Goal: Transaction & Acquisition: Purchase product/service

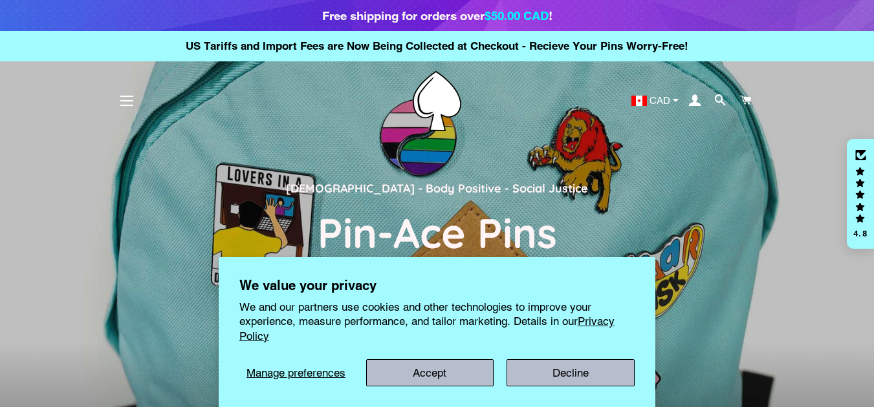
click at [126, 101] on span "button" at bounding box center [126, 100] width 13 height 1
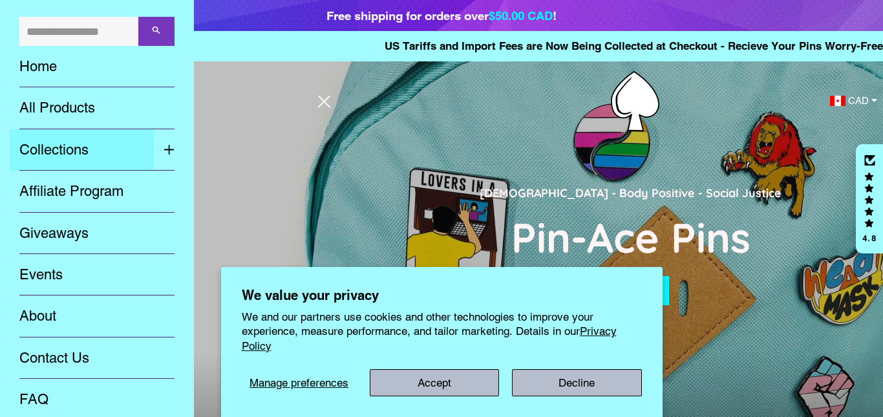
click at [69, 153] on link "Collections" at bounding box center [82, 149] width 144 height 41
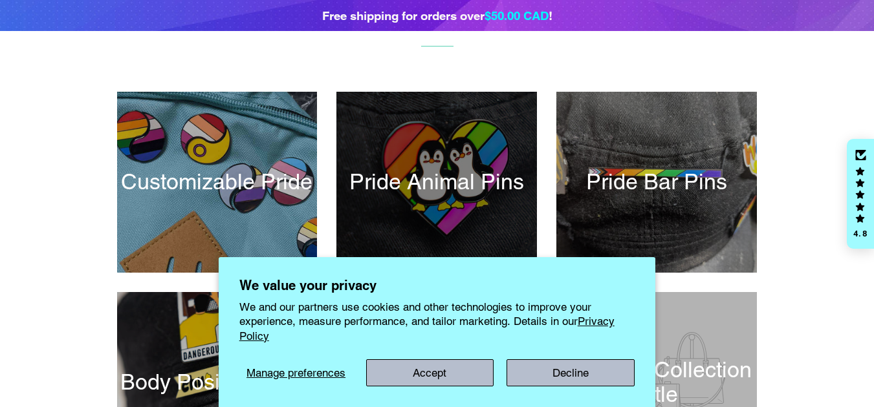
click at [467, 143] on div at bounding box center [437, 182] width 206 height 186
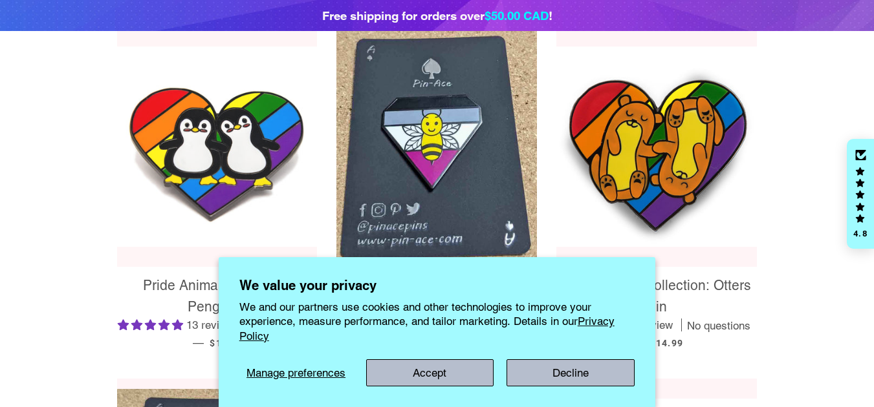
click at [231, 127] on img at bounding box center [217, 147] width 200 height 200
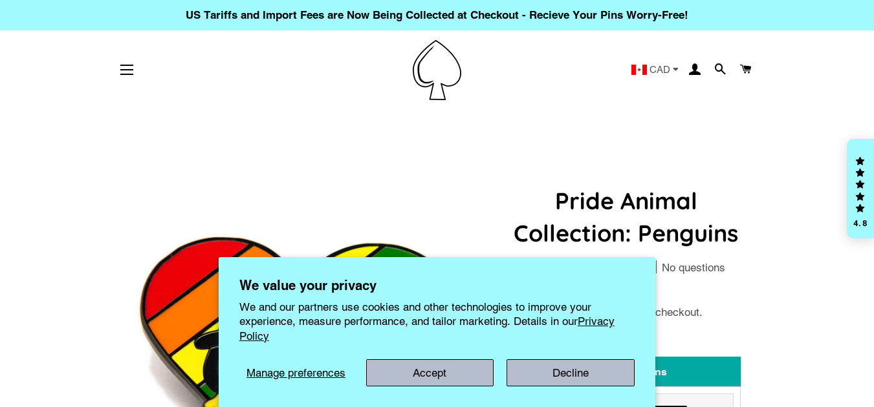
select select "**********"
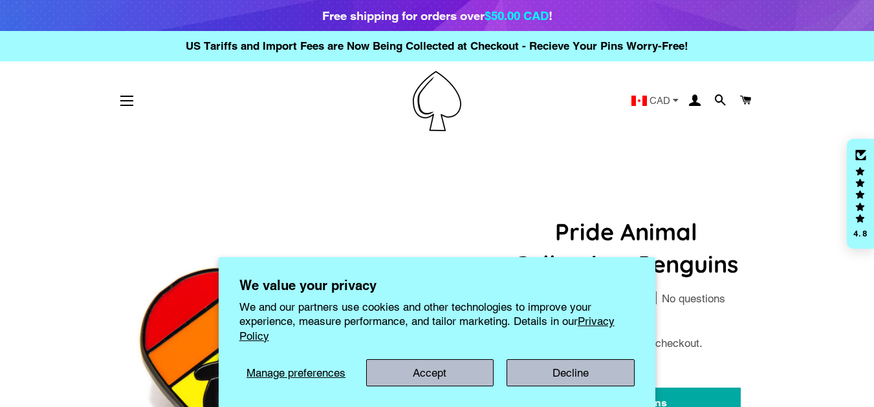
scroll to position [129, 0]
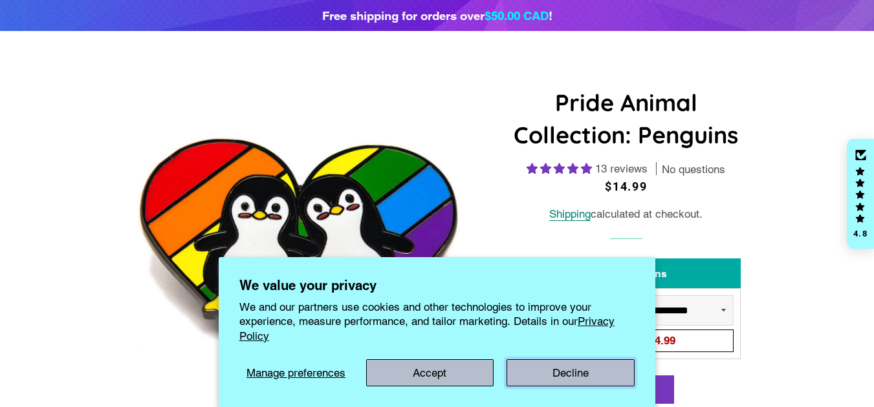
click at [549, 372] on button "Decline" at bounding box center [570, 373] width 128 height 27
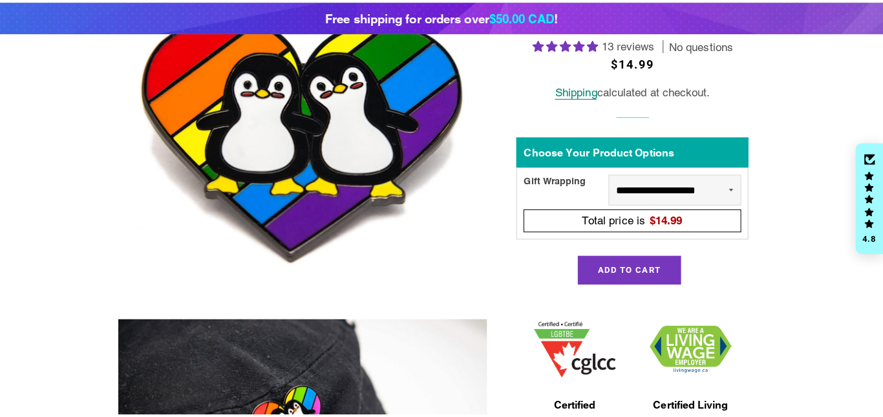
scroll to position [259, 0]
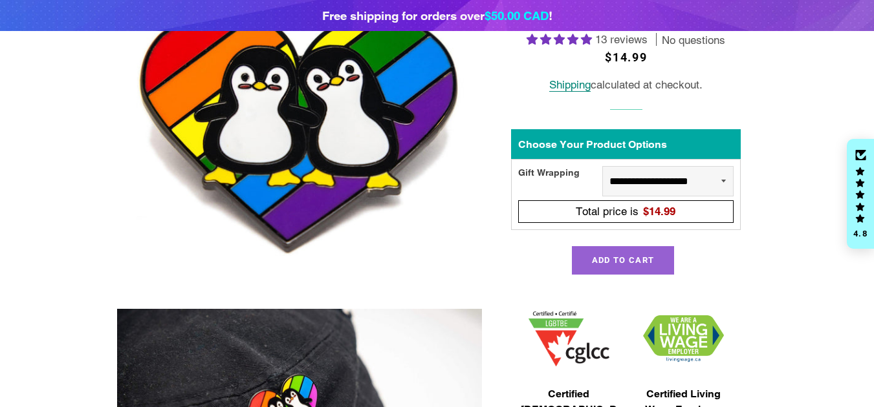
click at [623, 256] on span "Add to Cart" at bounding box center [623, 260] width 62 height 10
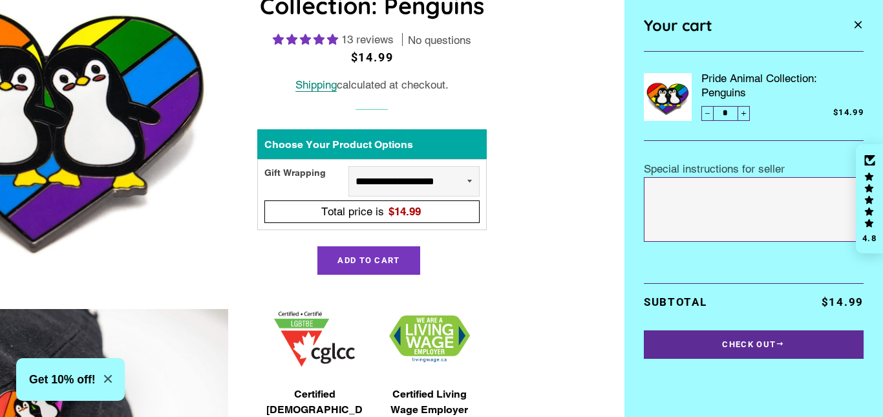
click at [767, 341] on button "Check Out" at bounding box center [754, 344] width 220 height 28
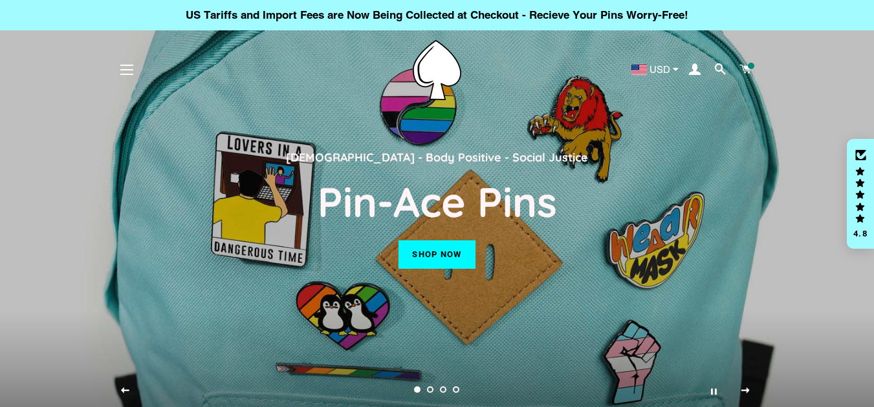
click at [750, 63] on header "Site navigation Home All Products USD AUD" at bounding box center [437, 70] width 874 height 80
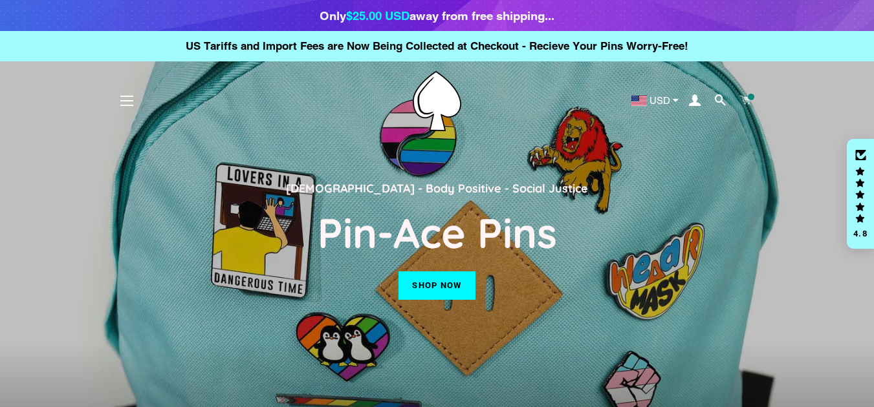
click at [747, 96] on span at bounding box center [746, 101] width 12 height 18
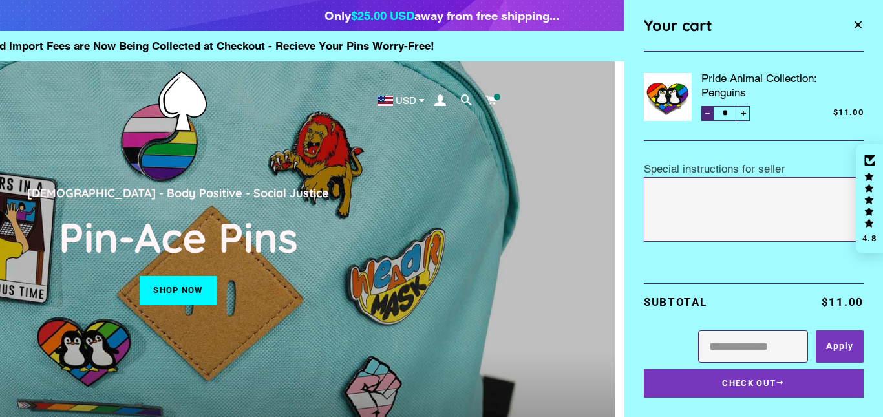
click at [713, 113] on button "−" at bounding box center [708, 113] width 12 height 14
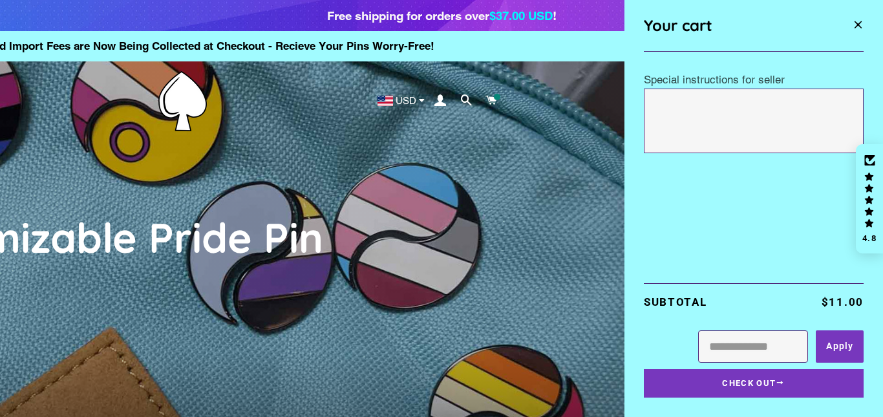
click at [860, 27] on span "button" at bounding box center [858, 25] width 11 height 17
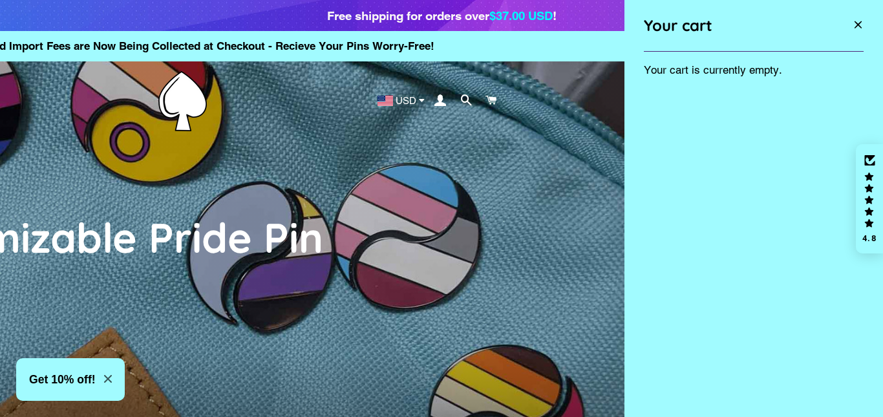
click at [860, 25] on span "button" at bounding box center [858, 25] width 11 height 17
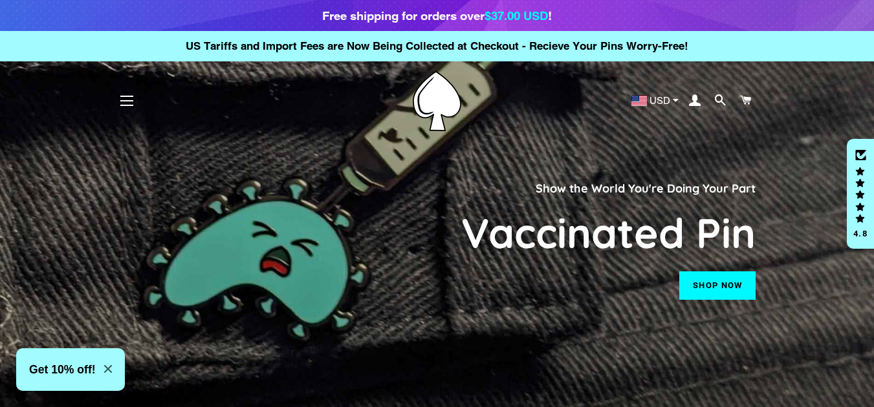
click at [129, 103] on button "Site navigation" at bounding box center [127, 101] width 32 height 32
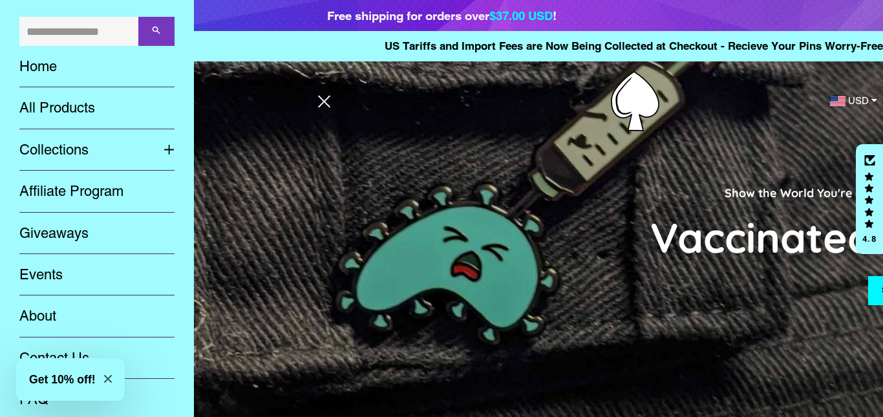
click at [67, 36] on input "Search our store" at bounding box center [78, 31] width 119 height 29
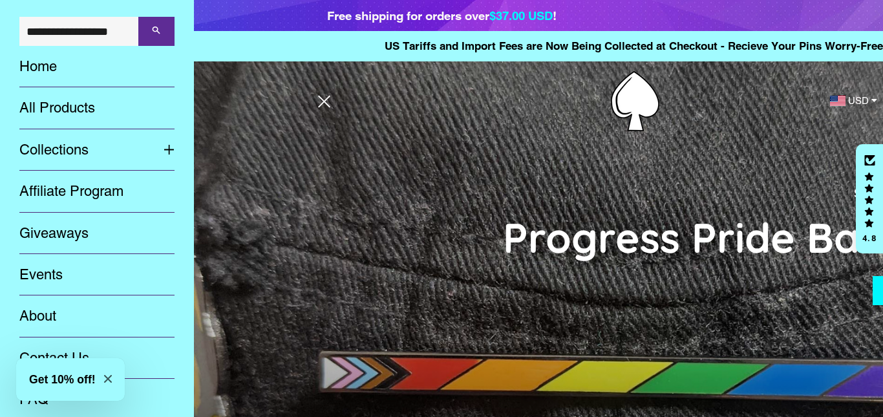
type input "**********"
click at [140, 37] on button "Search" at bounding box center [156, 31] width 36 height 29
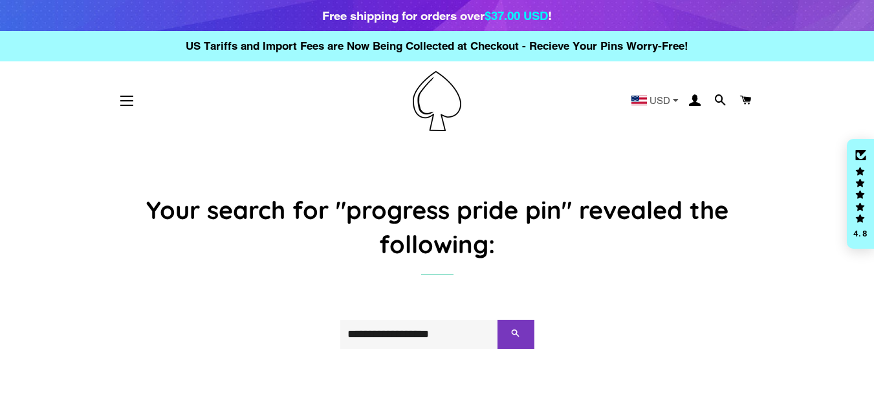
drag, startPoint x: 453, startPoint y: 334, endPoint x: 393, endPoint y: 335, distance: 60.1
click at [393, 335] on input "**********" at bounding box center [419, 334] width 158 height 29
type input "********"
click at [497, 320] on button "Search" at bounding box center [515, 334] width 36 height 29
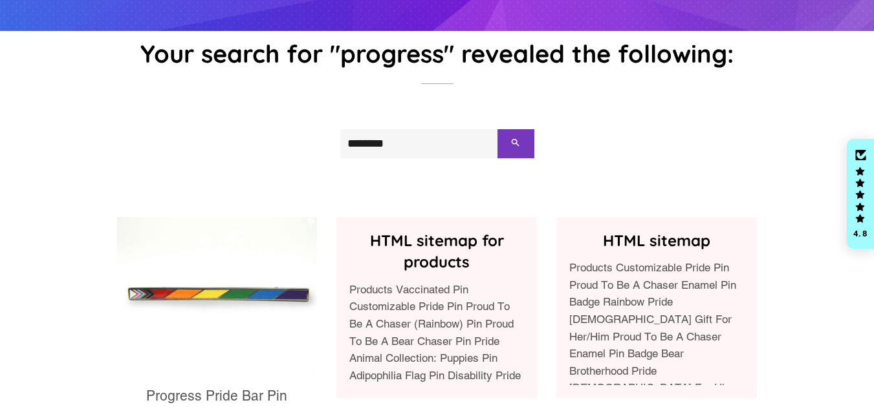
scroll to position [194, 0]
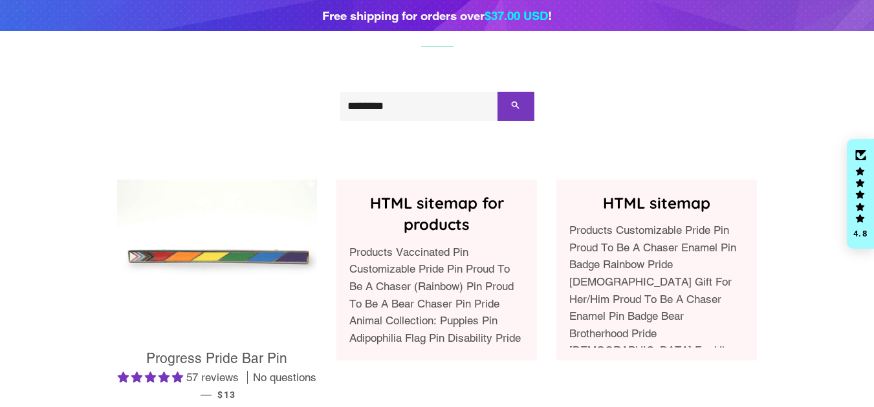
click at [235, 283] on img at bounding box center [217, 260] width 200 height 160
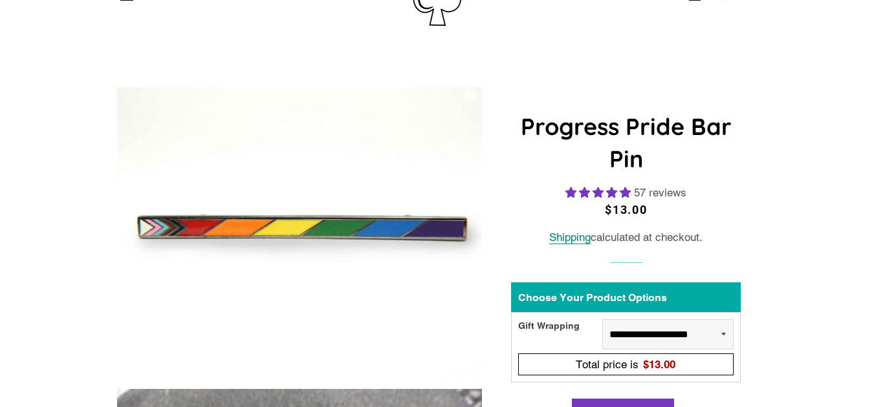
select select "**********"
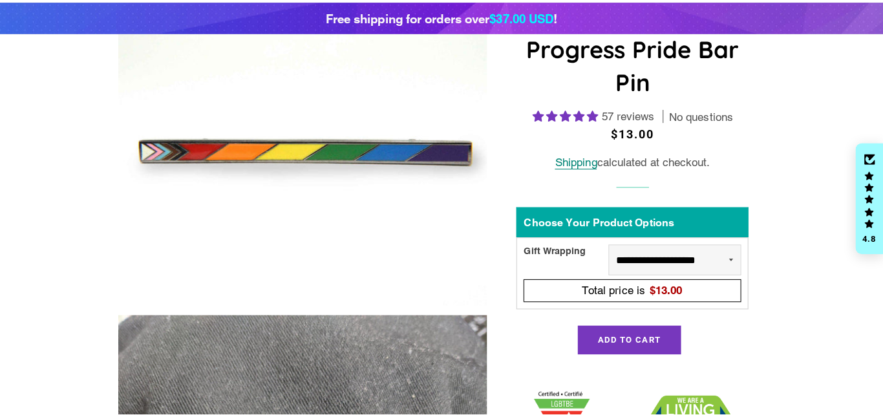
scroll to position [259, 0]
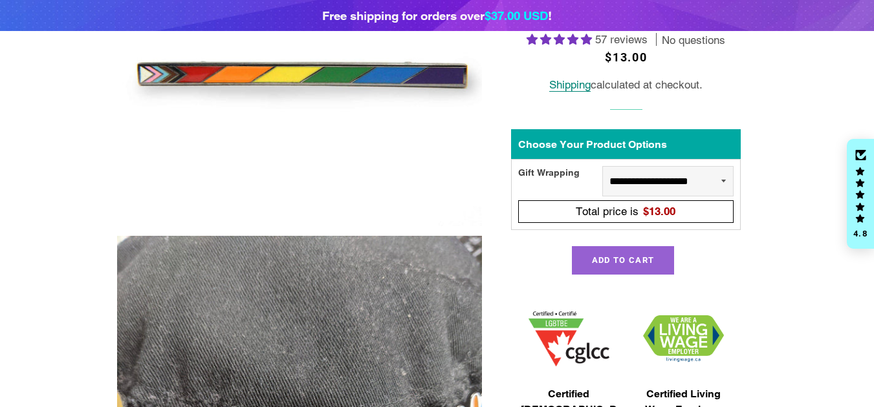
click at [635, 263] on span "Add to Cart" at bounding box center [623, 260] width 62 height 10
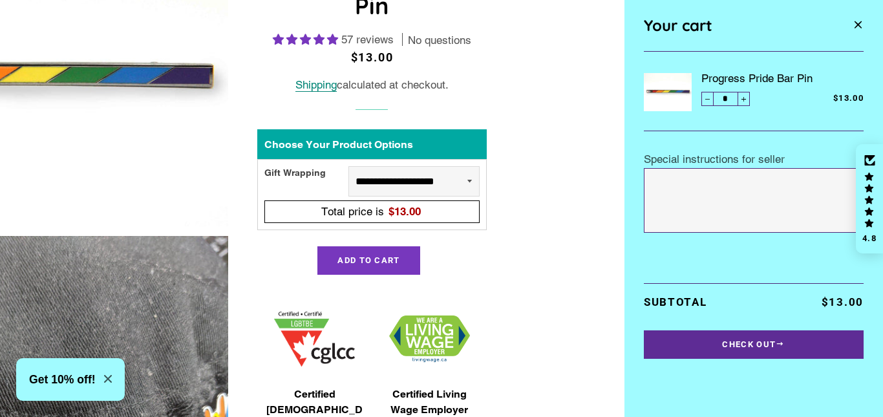
click at [740, 343] on button "Check Out" at bounding box center [754, 344] width 220 height 28
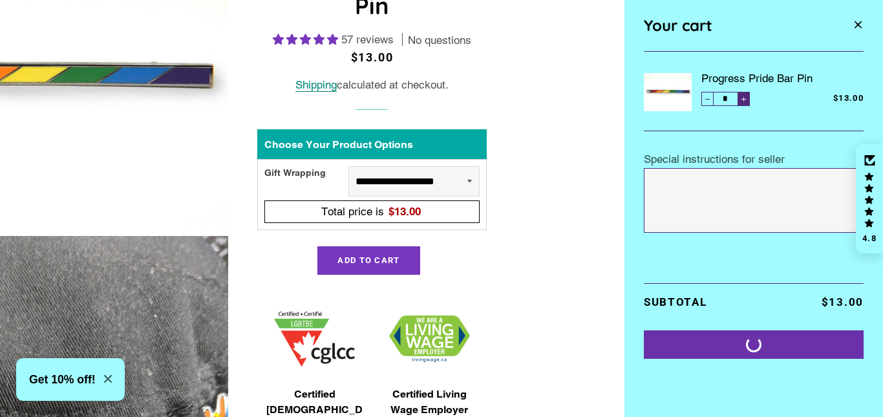
click at [744, 100] on span "Increase item quantity by one" at bounding box center [744, 99] width 5 height 5
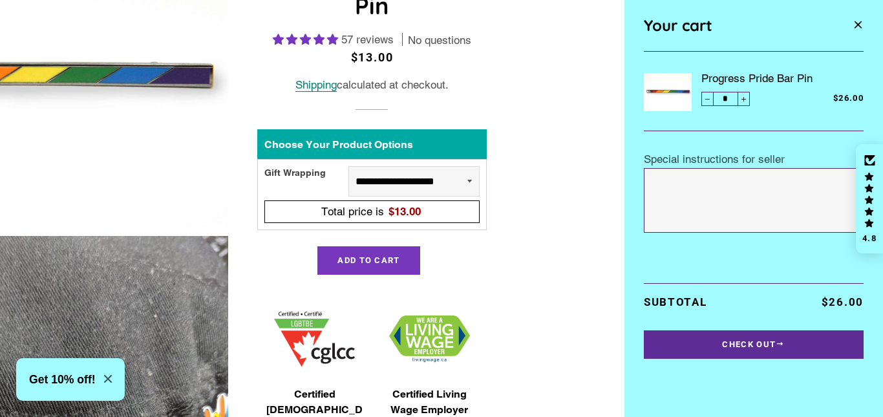
click at [762, 340] on button "Check Out" at bounding box center [754, 344] width 220 height 28
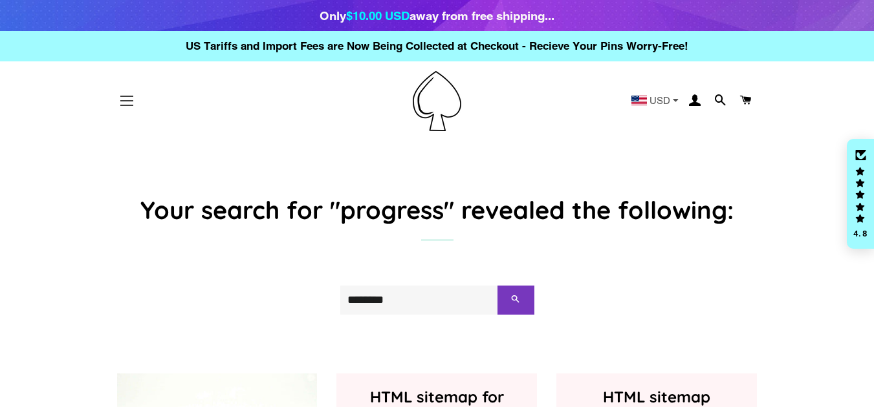
click at [124, 94] on button "Site navigation" at bounding box center [127, 101] width 32 height 32
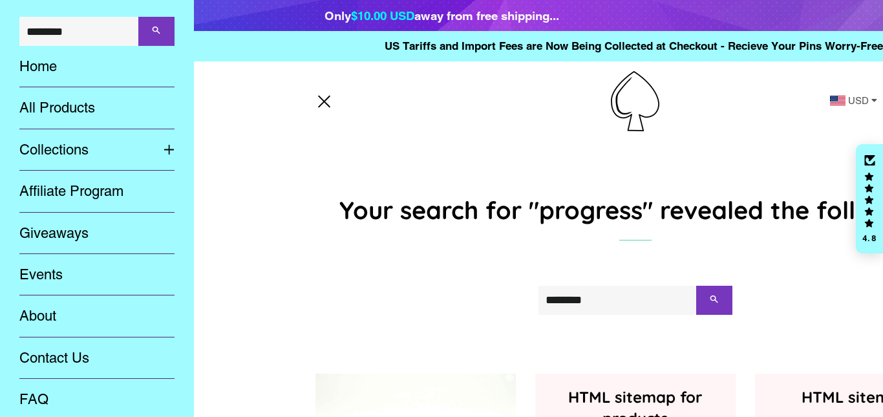
click at [83, 33] on input "********" at bounding box center [78, 31] width 119 height 29
drag, startPoint x: 88, startPoint y: 30, endPoint x: 0, endPoint y: 16, distance: 89.1
click at [0, 17] on div "******** Search Home All Products Collections Expand submenu Collections Collap…" at bounding box center [97, 208] width 194 height 417
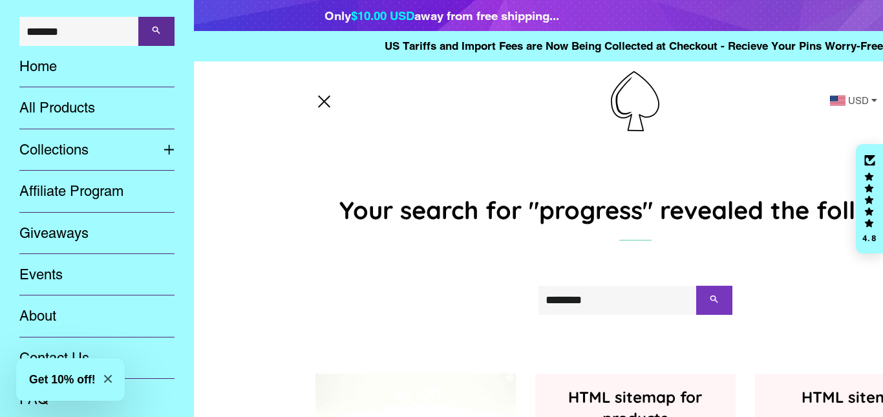
type input "*******"
click at [152, 37] on span "submit" at bounding box center [156, 31] width 9 height 12
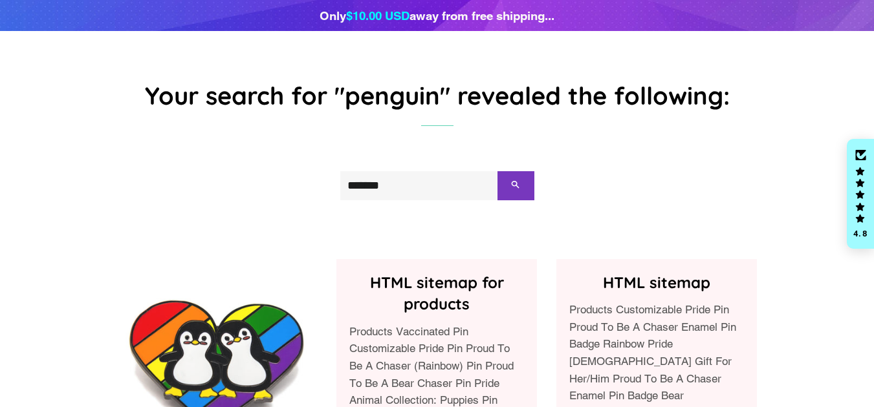
scroll to position [259, 0]
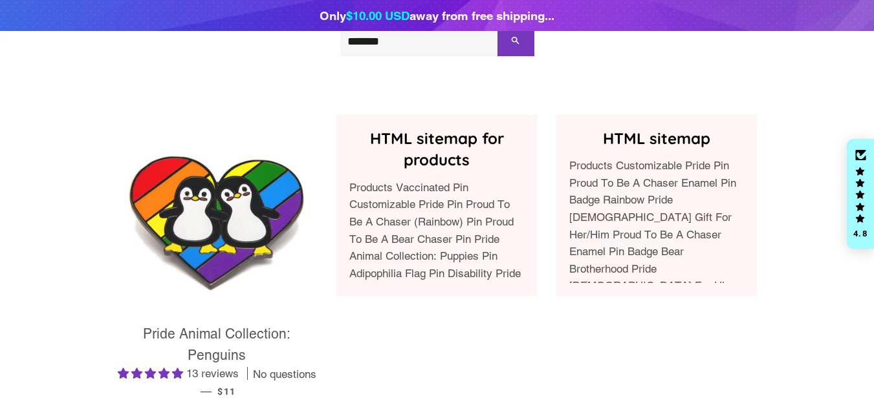
click at [230, 224] on img at bounding box center [217, 215] width 200 height 200
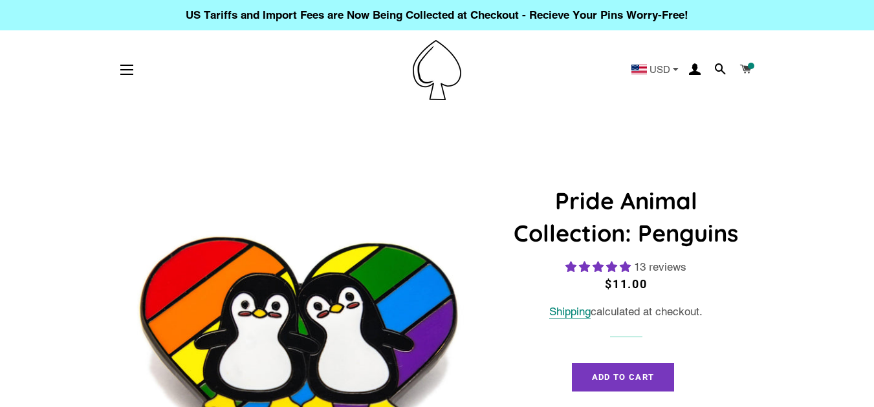
click at [746, 75] on span at bounding box center [746, 70] width 12 height 18
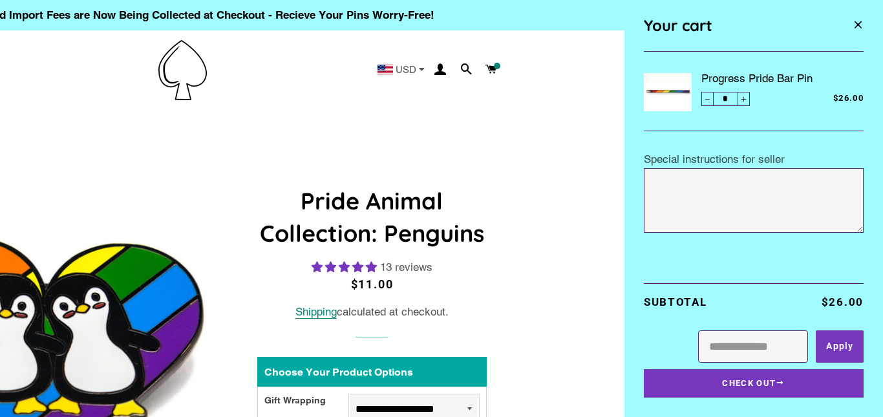
select select "**********"
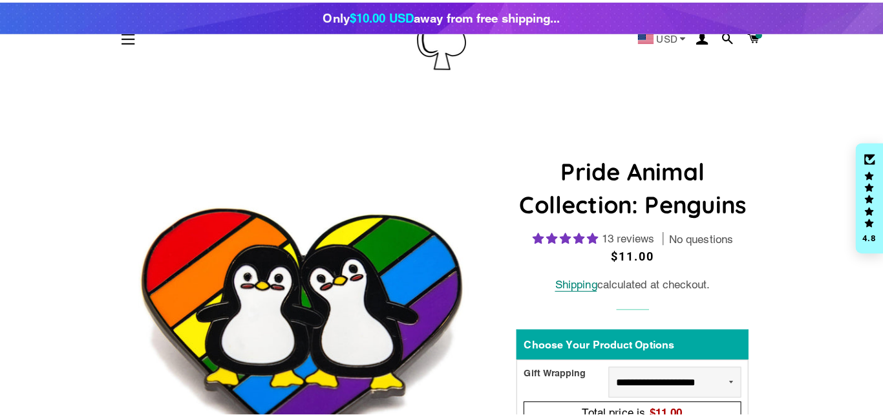
scroll to position [194, 0]
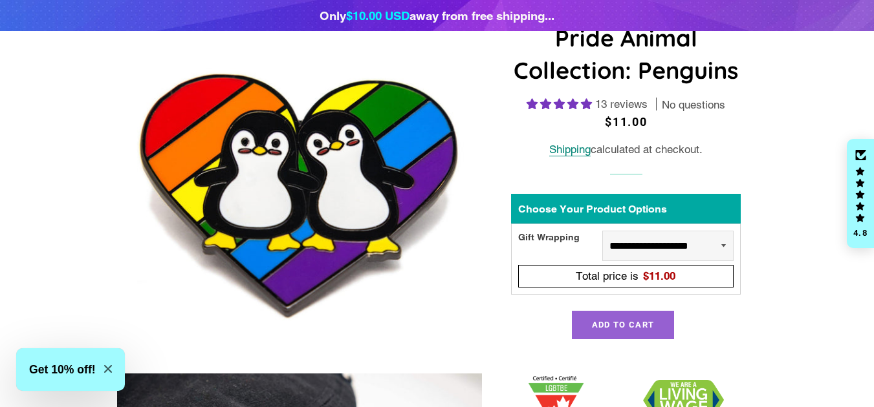
click at [603, 319] on button "Add to Cart" at bounding box center [623, 325] width 102 height 28
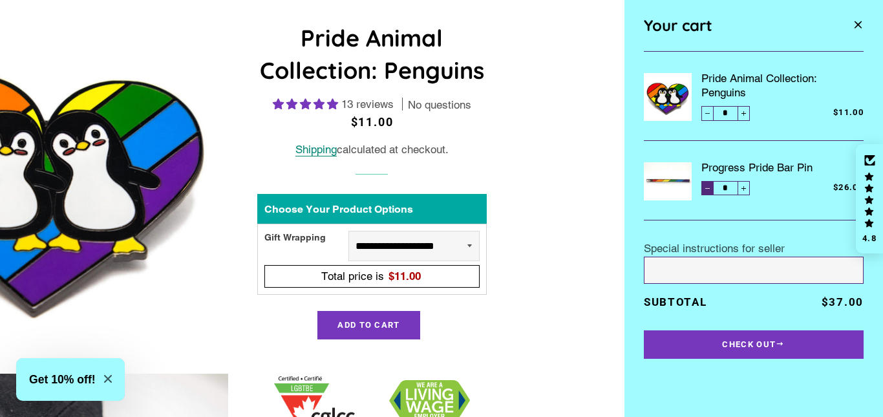
click at [706, 186] on span "Reduce item quantity by one" at bounding box center [707, 188] width 5 height 5
click at [705, 188] on span "Reduce item quantity by one" at bounding box center [707, 188] width 5 height 5
click at [708, 188] on button "−" at bounding box center [708, 188] width 12 height 14
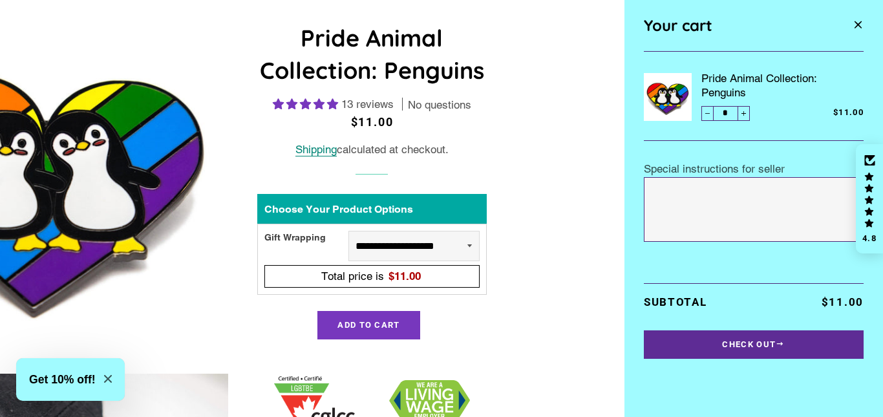
click at [759, 349] on button "Check Out" at bounding box center [754, 344] width 220 height 28
